Goal: Find specific page/section: Find specific page/section

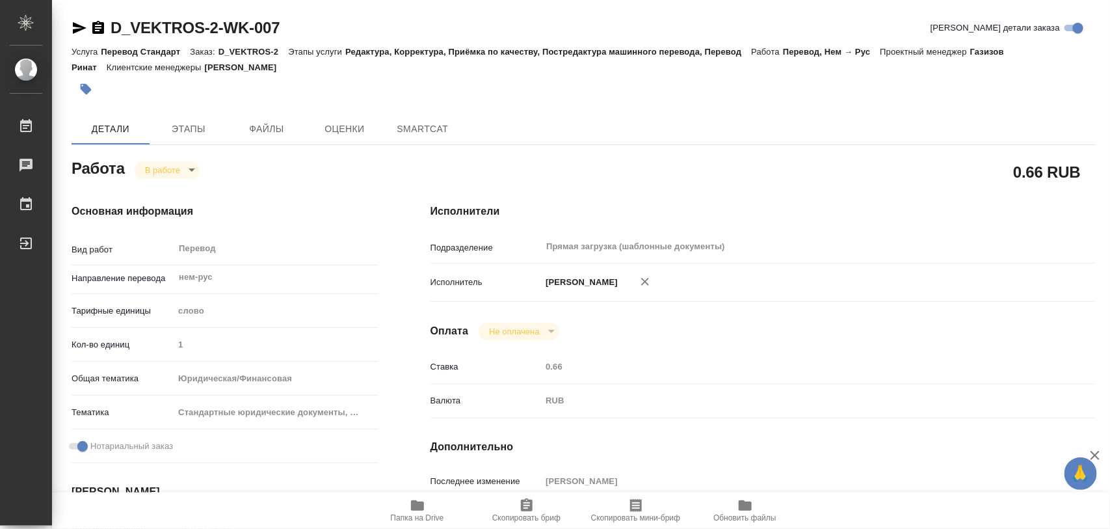
type textarea "x"
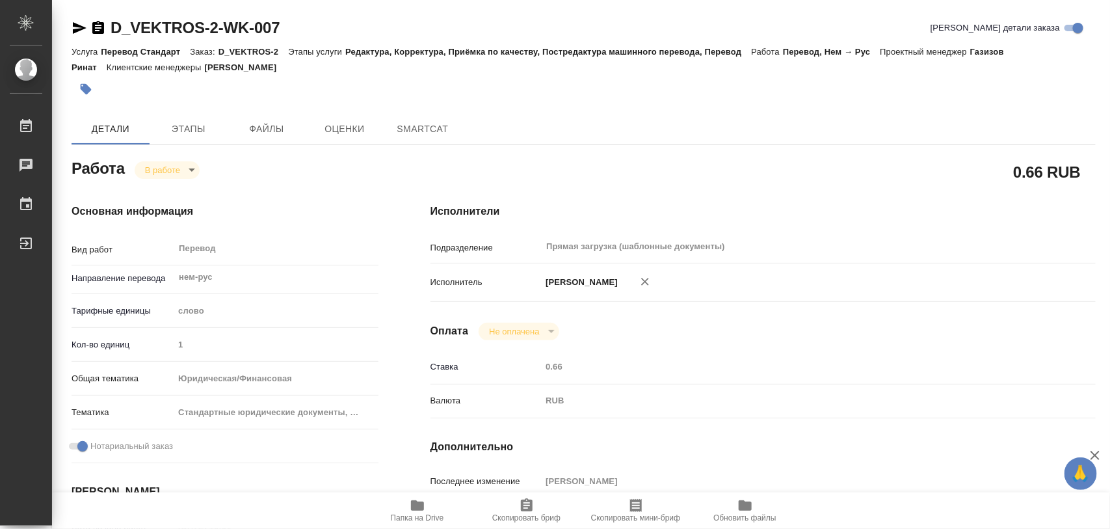
type textarea "x"
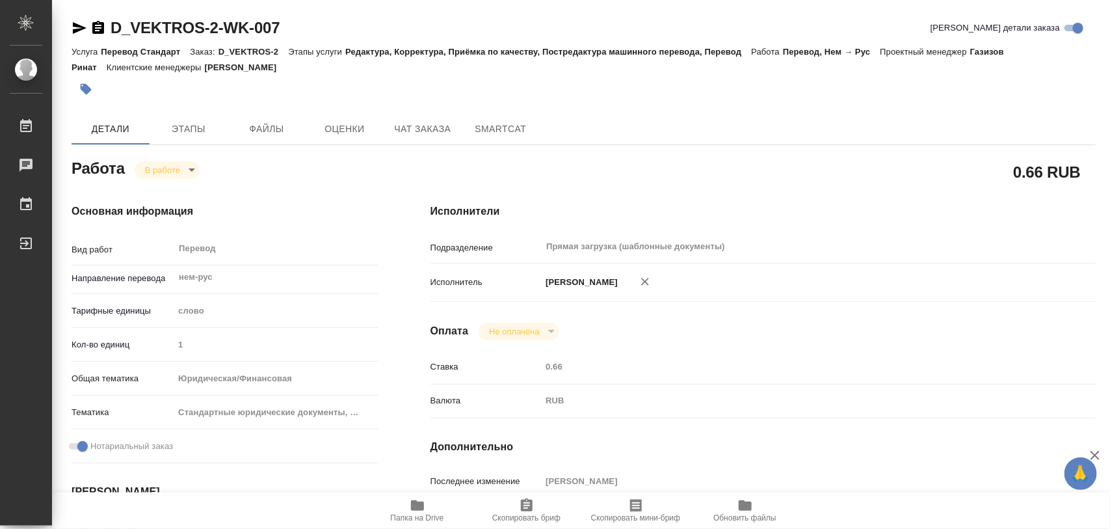
type textarea "x"
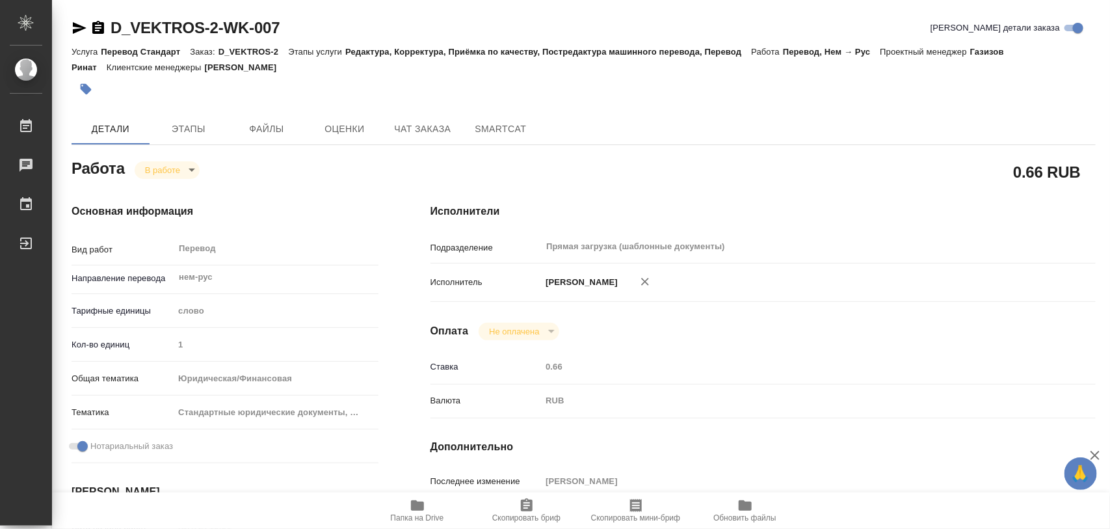
type textarea "x"
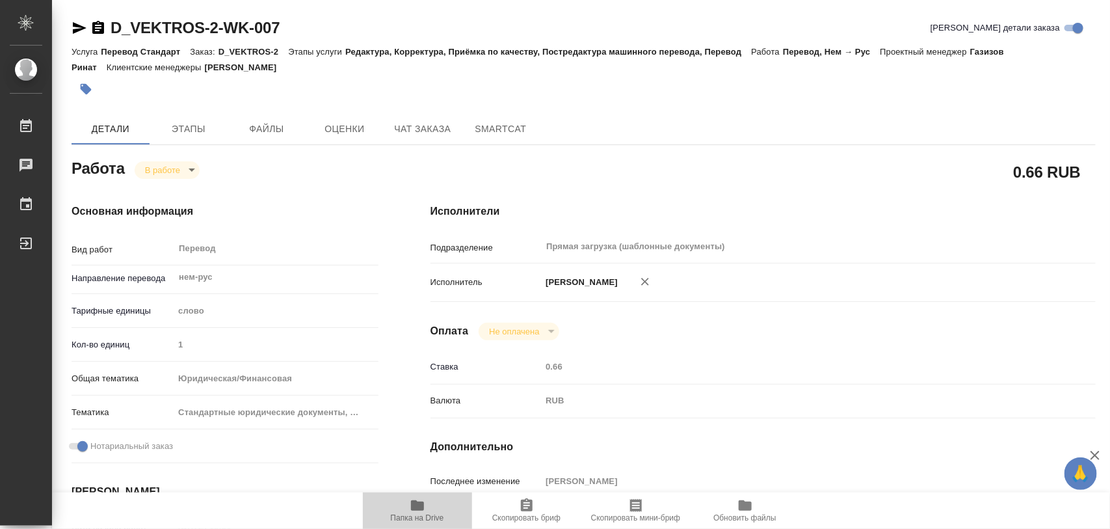
click at [430, 509] on span "Папка на Drive" at bounding box center [418, 509] width 94 height 25
type textarea "x"
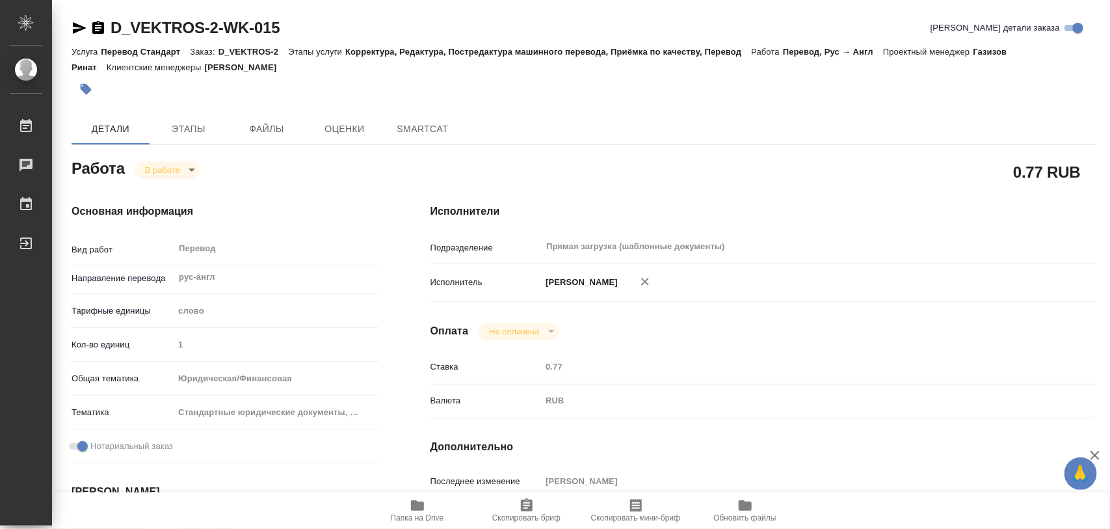
type textarea "x"
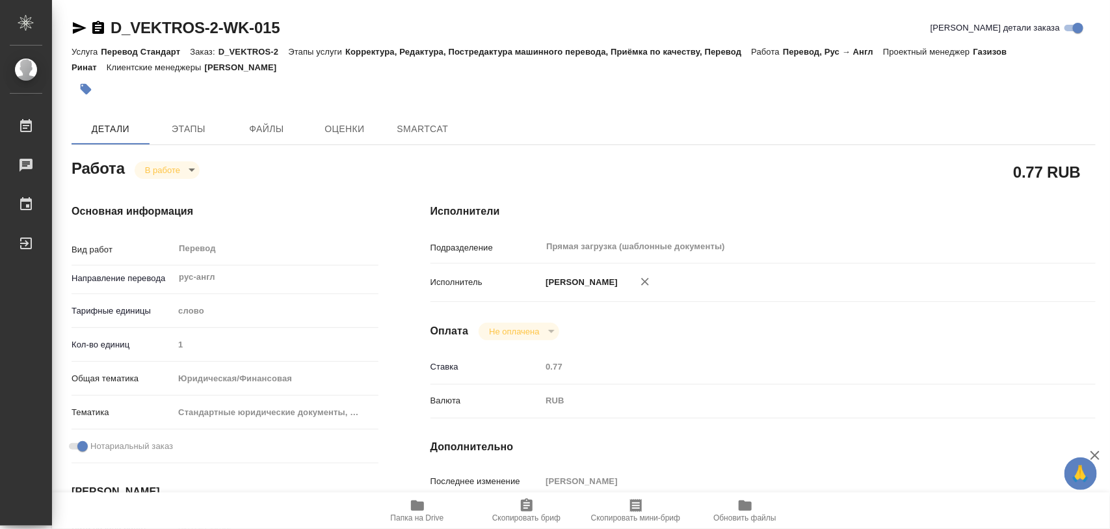
type textarea "x"
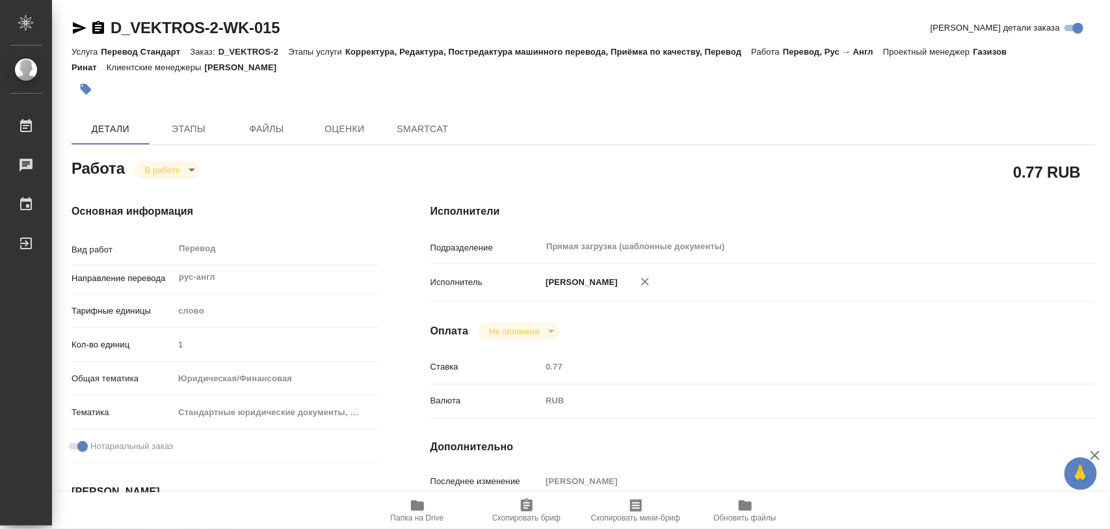
type textarea "x"
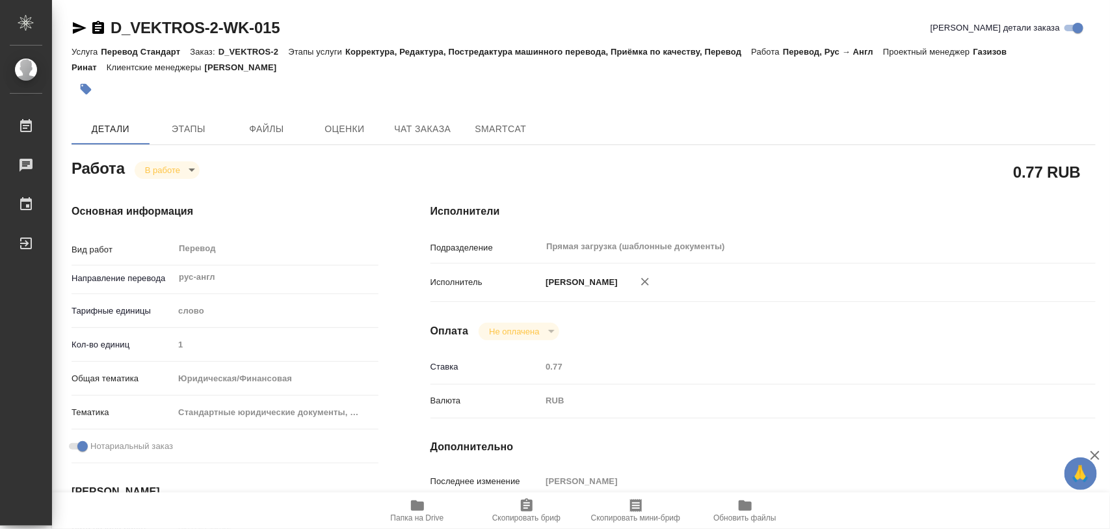
type textarea "x"
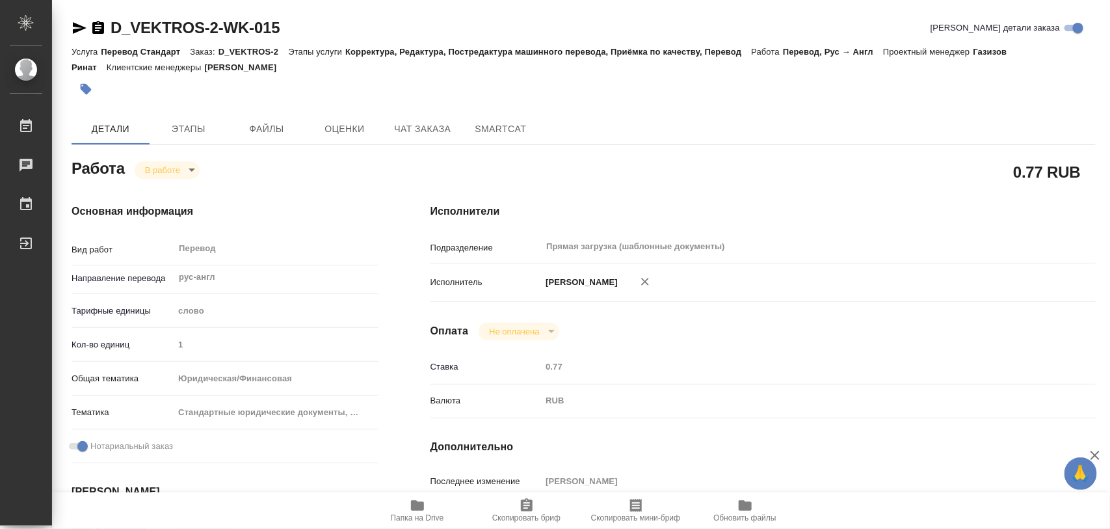
type textarea "x"
click at [412, 509] on icon "button" at bounding box center [417, 505] width 13 height 10
